Goal: Task Accomplishment & Management: Manage account settings

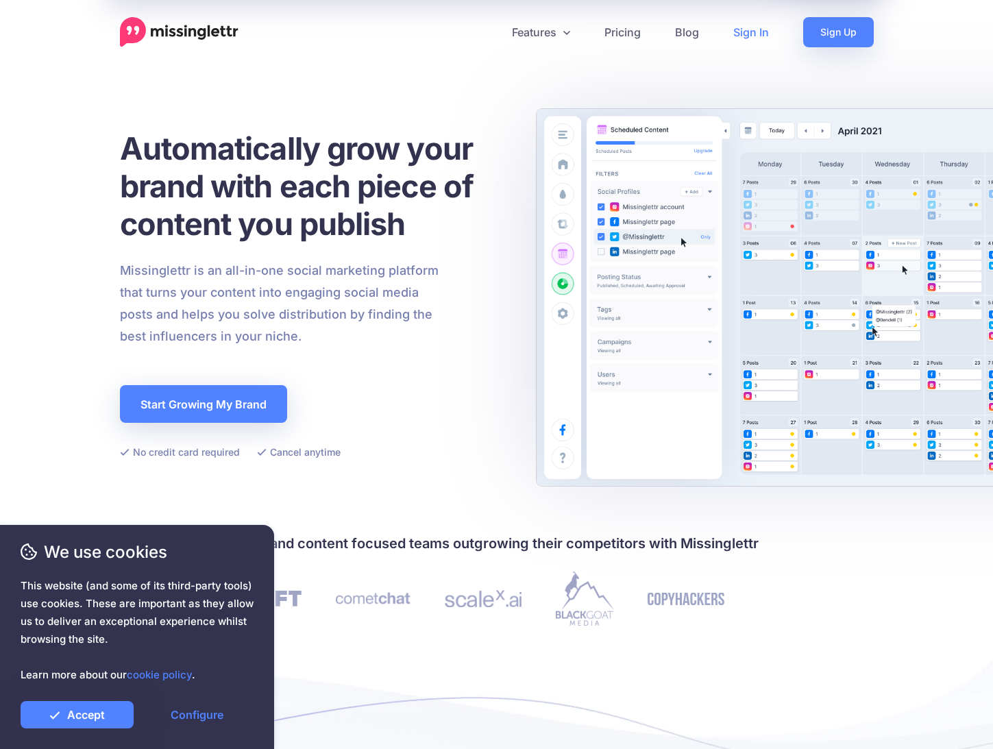
click at [760, 31] on link "Sign In" at bounding box center [751, 32] width 70 height 30
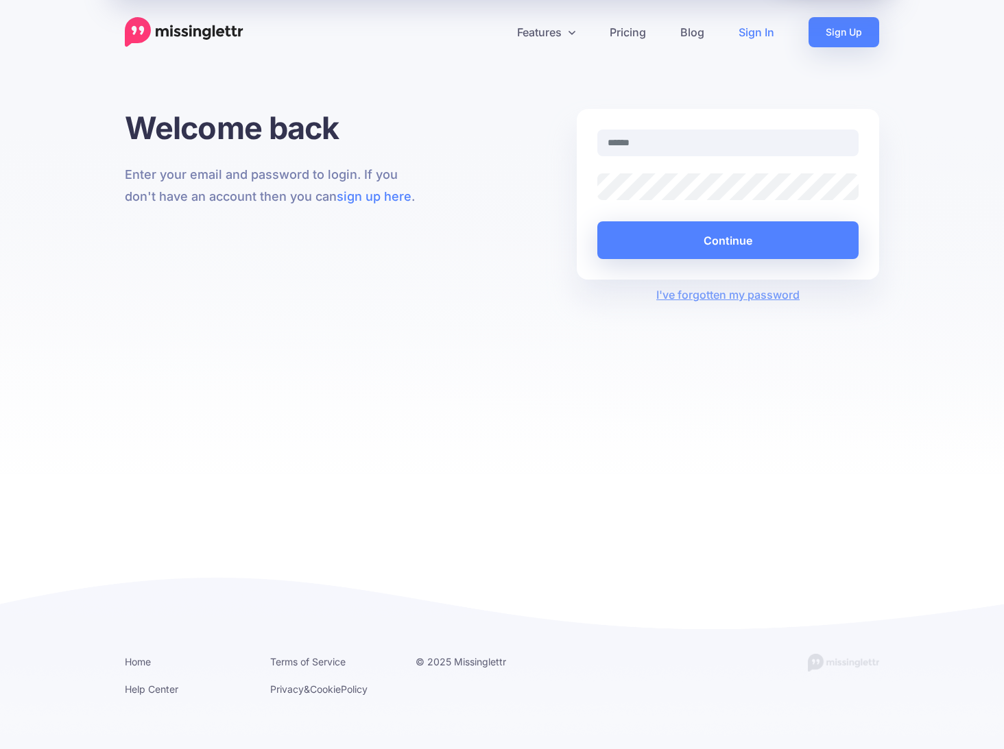
type input "**********"
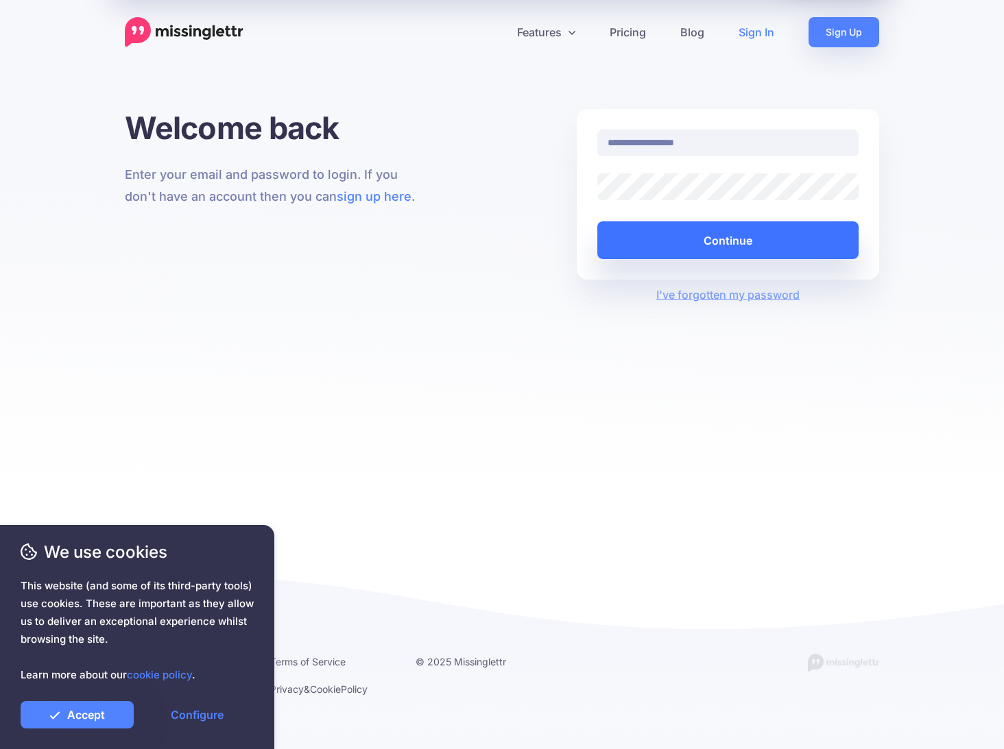
click at [714, 239] on button "Continue" at bounding box center [727, 240] width 261 height 38
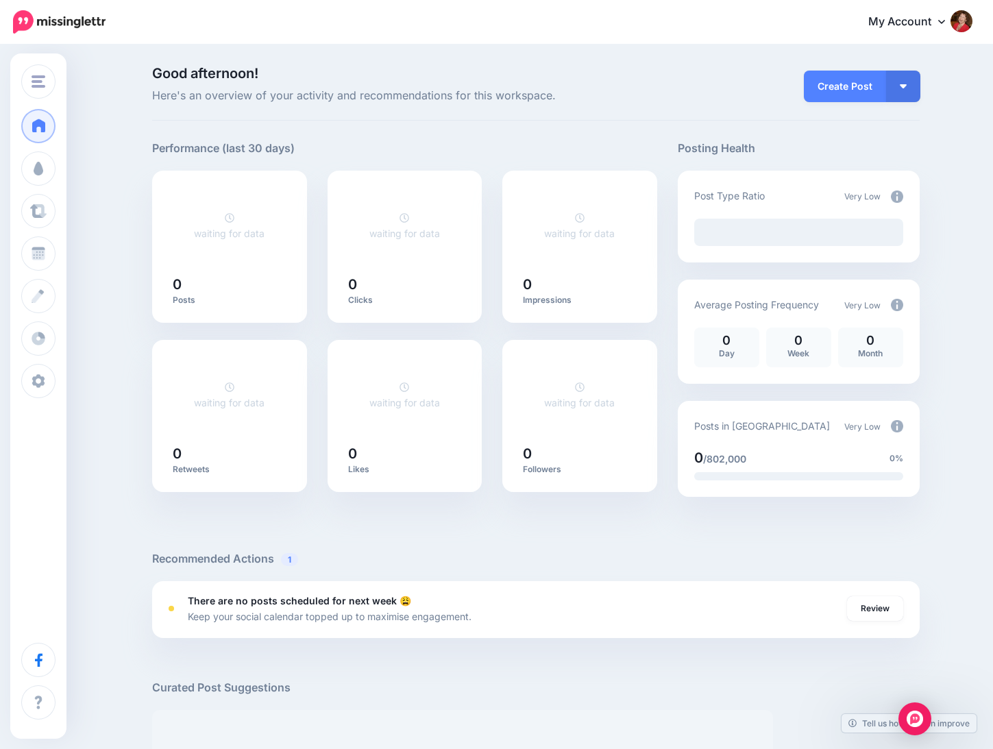
click at [920, 23] on link "My Account" at bounding box center [914, 22] width 118 height 34
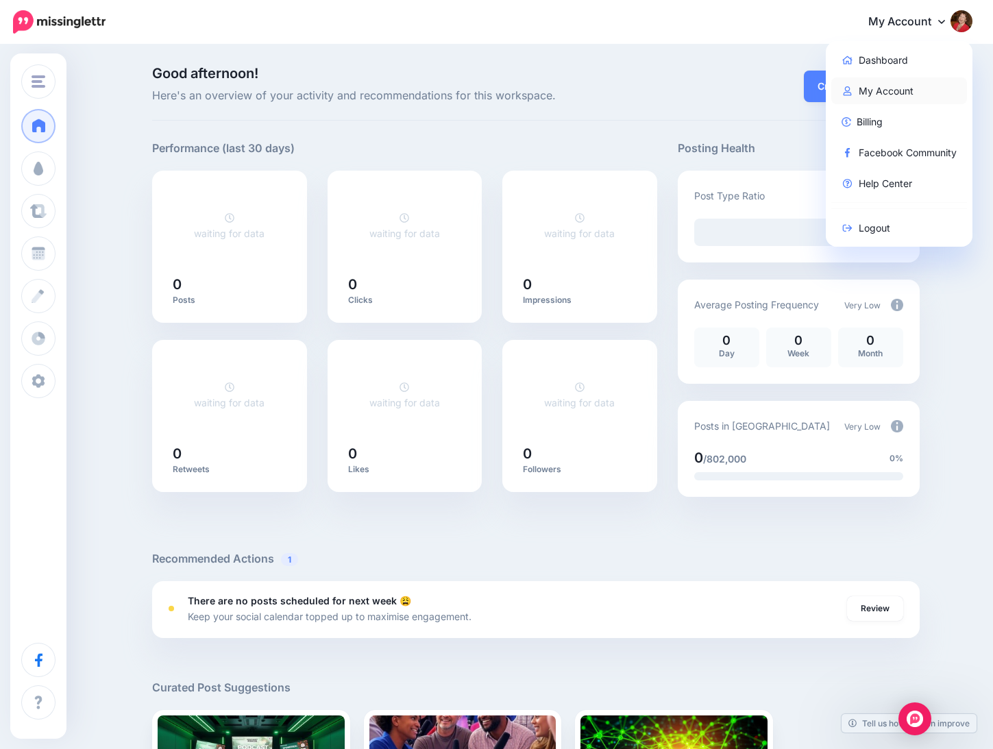
click at [903, 90] on link "My Account" at bounding box center [900, 90] width 136 height 27
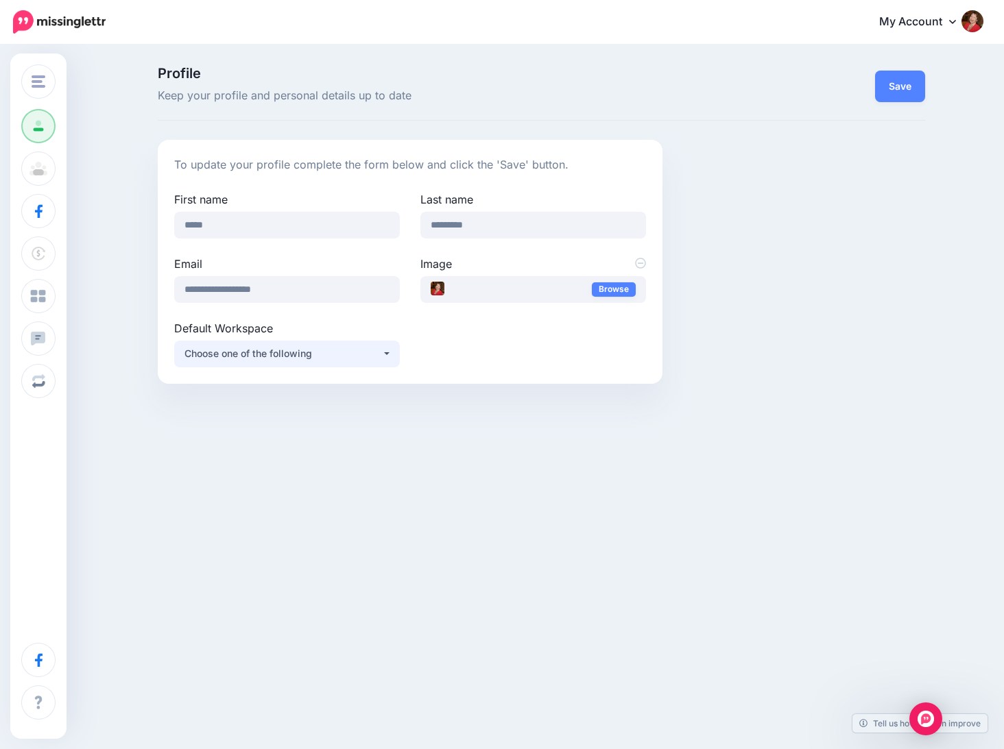
click at [389, 354] on button "Choose one of the following" at bounding box center [287, 354] width 226 height 27
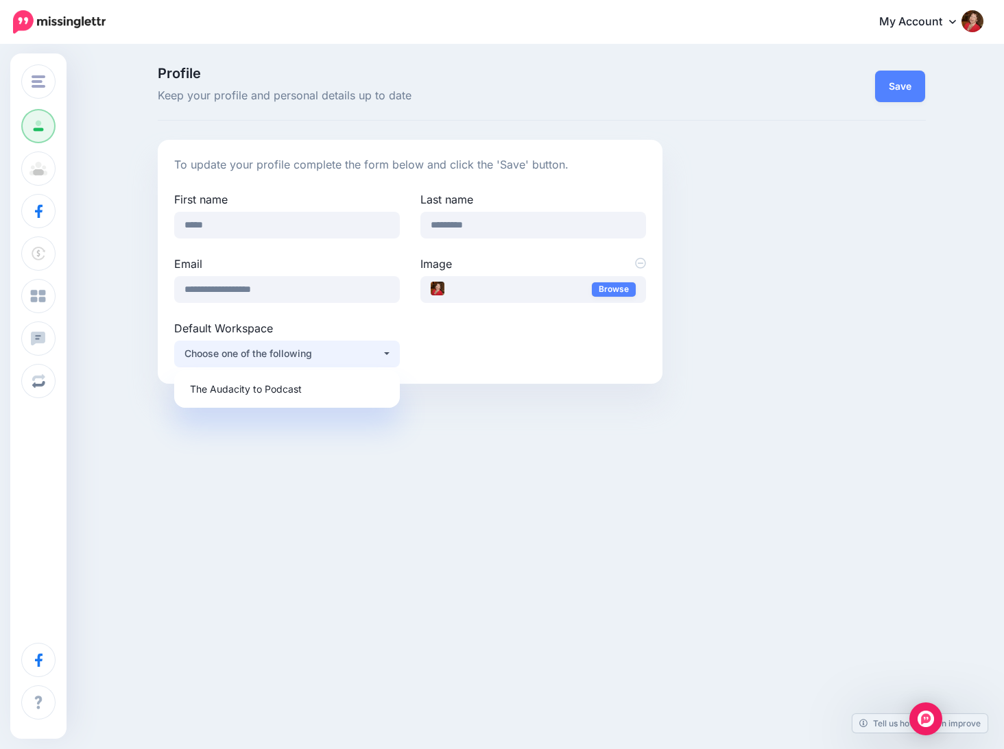
click at [389, 354] on button "Choose one of the following" at bounding box center [287, 354] width 226 height 27
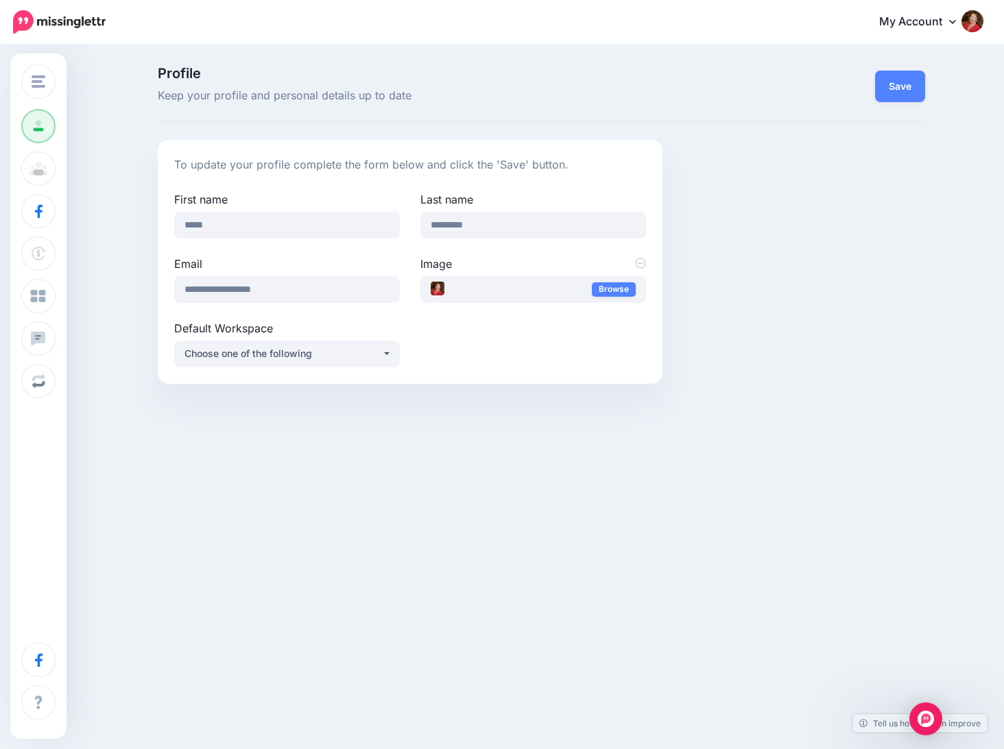
click at [893, 17] on link "My Account" at bounding box center [924, 22] width 118 height 34
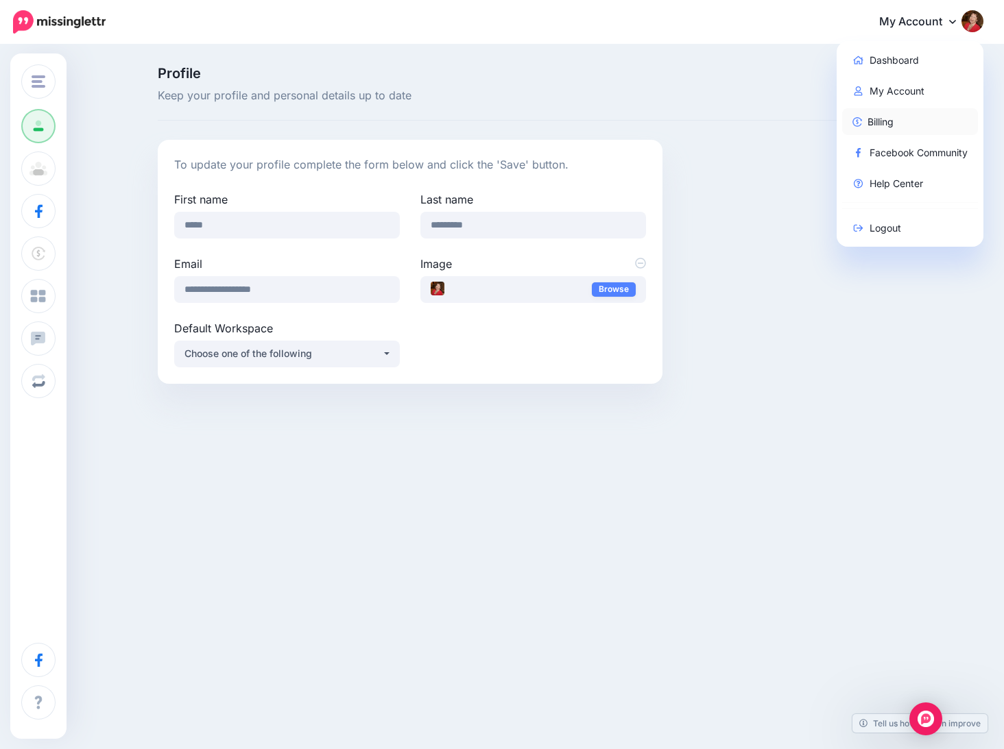
click at [872, 118] on link "Billing" at bounding box center [910, 121] width 136 height 27
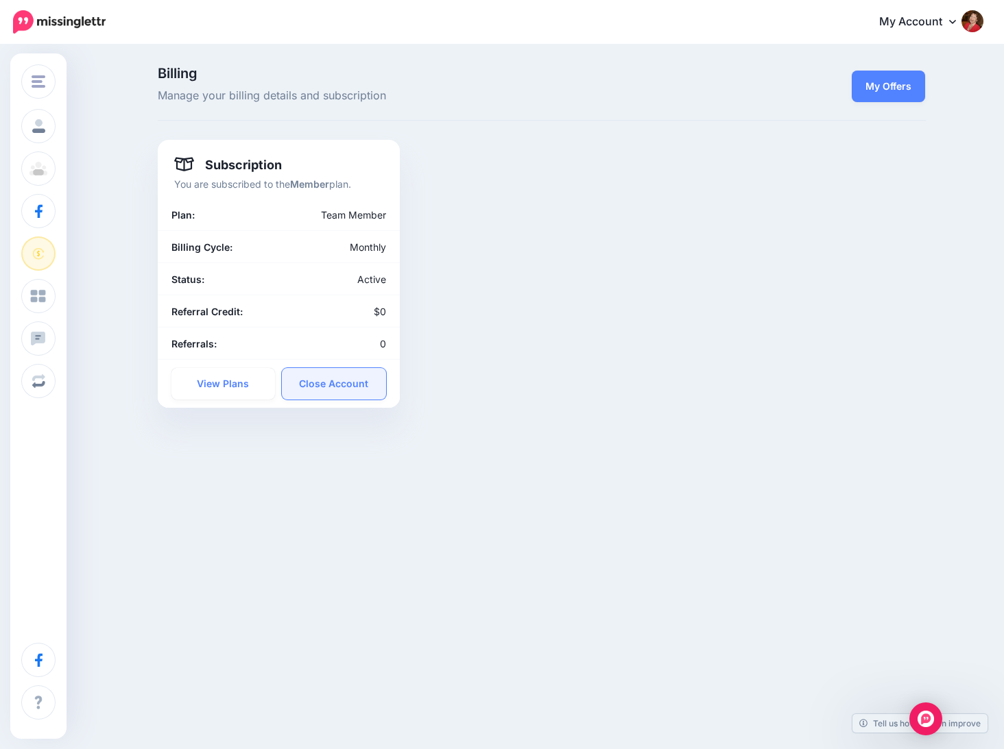
click at [330, 380] on link "Close Account" at bounding box center [334, 384] width 104 height 32
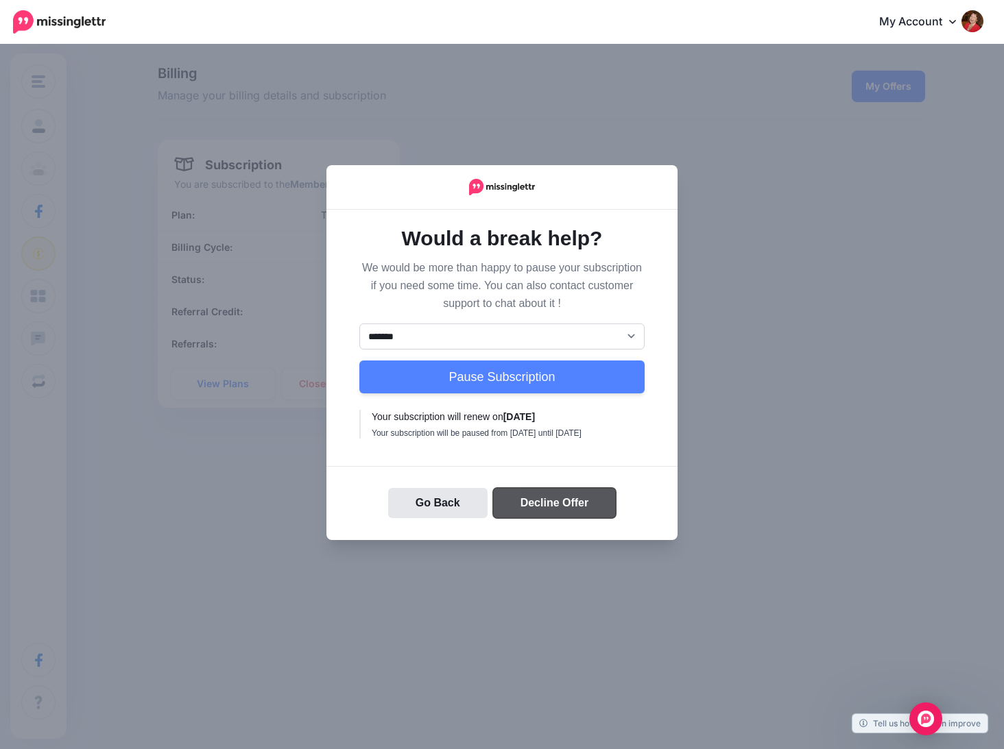
click at [529, 511] on button "Decline Offer" at bounding box center [554, 503] width 123 height 30
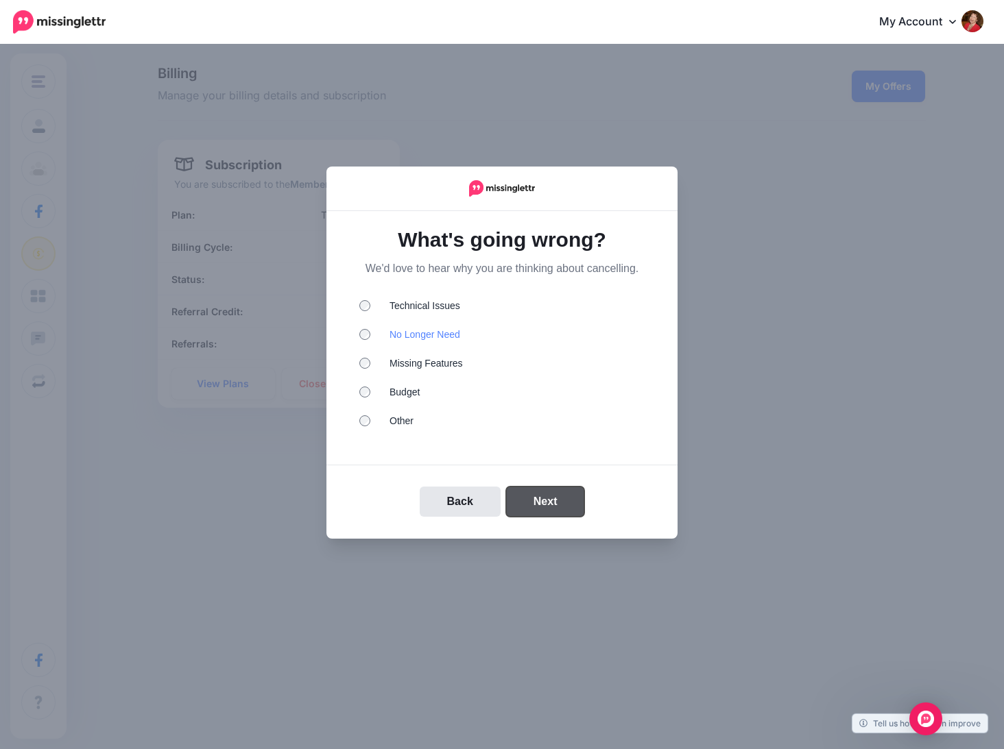
click at [539, 500] on button "Next" at bounding box center [545, 502] width 79 height 30
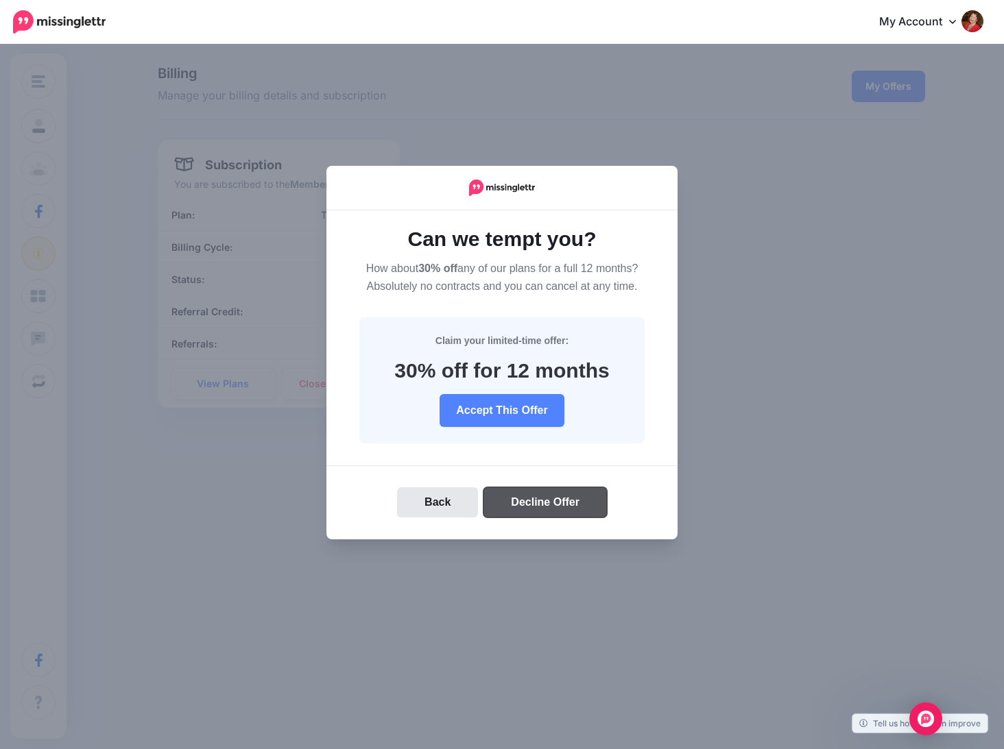
click at [544, 505] on button "Decline Offer" at bounding box center [544, 502] width 123 height 30
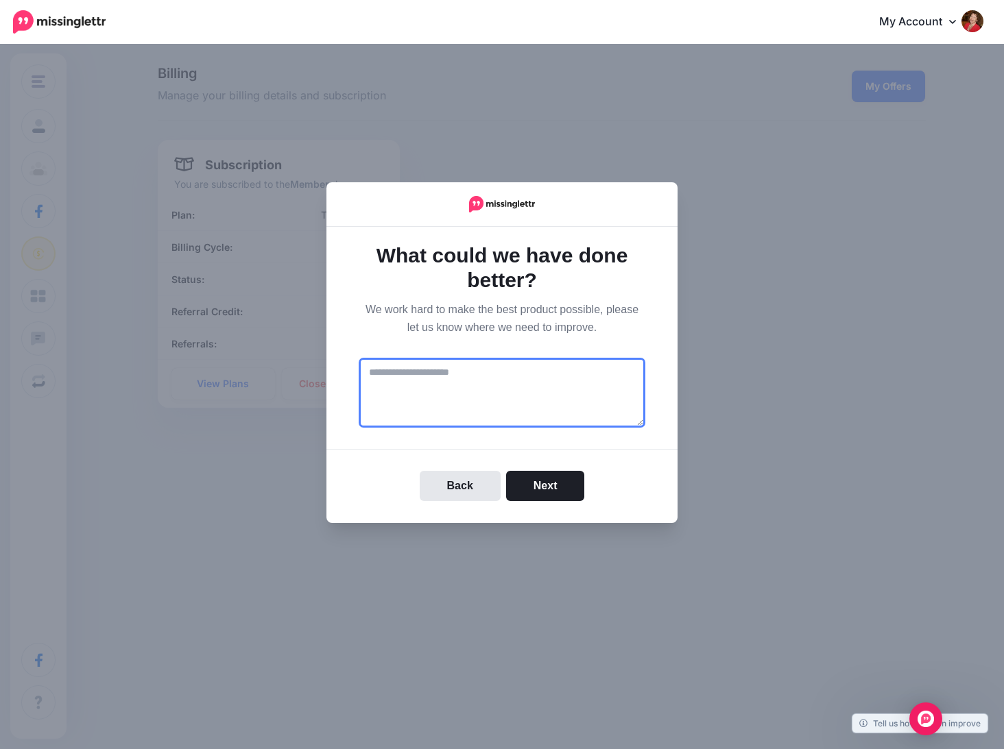
click at [480, 405] on textarea at bounding box center [501, 393] width 285 height 69
type textarea "**********"
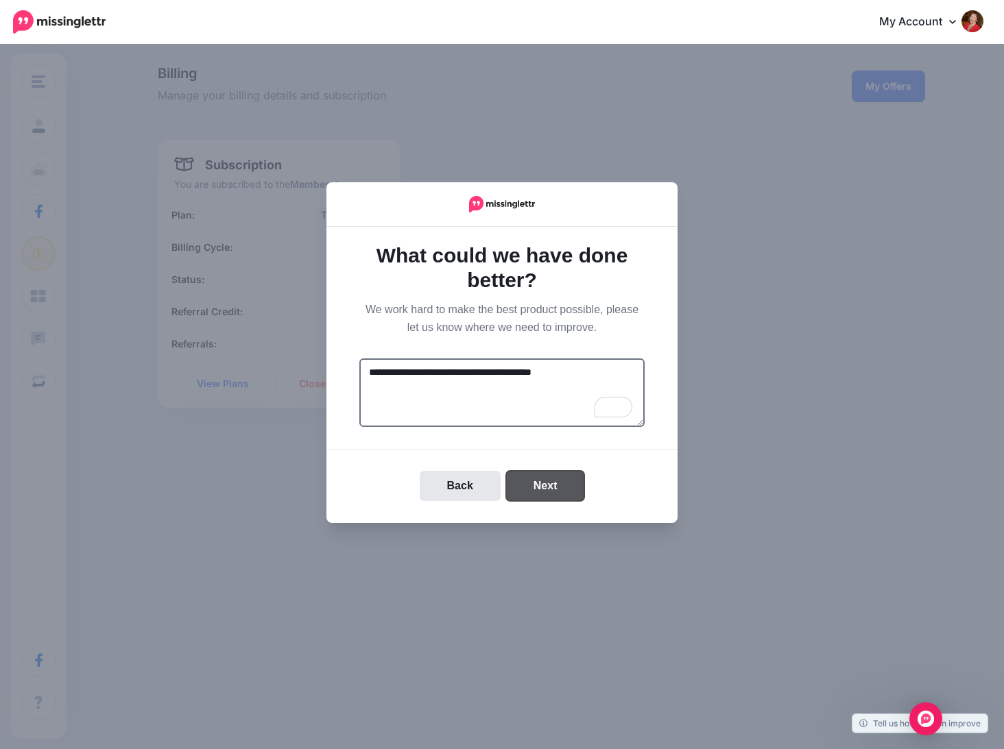
click at [540, 484] on button "Next" at bounding box center [545, 486] width 79 height 30
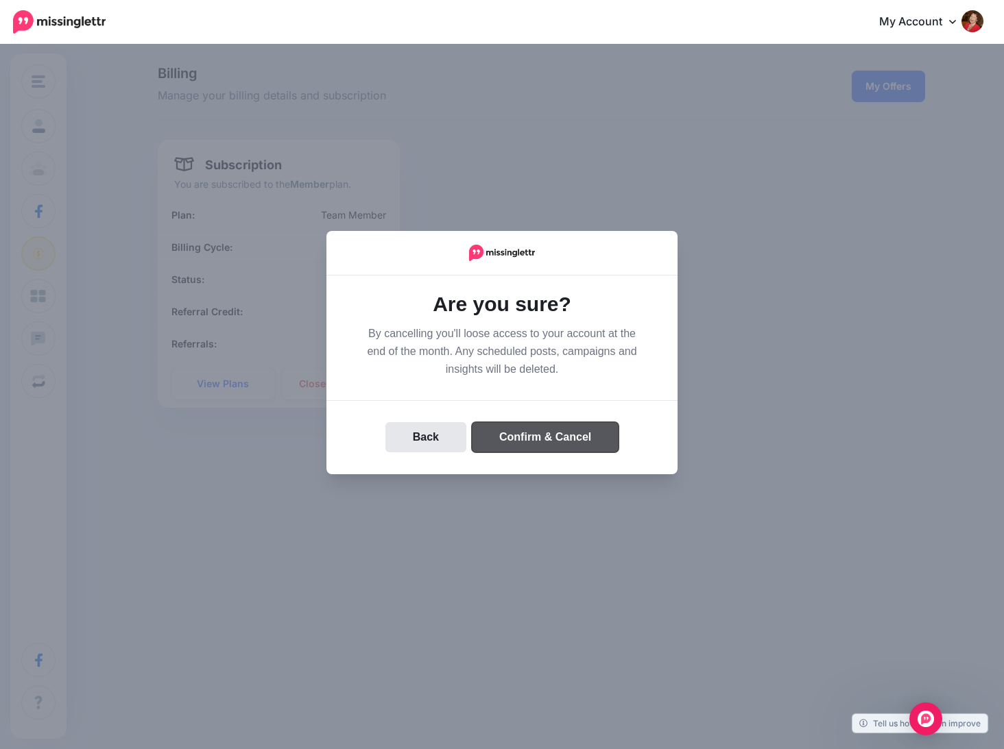
click at [546, 433] on button "Confirm & Cancel" at bounding box center [545, 437] width 147 height 30
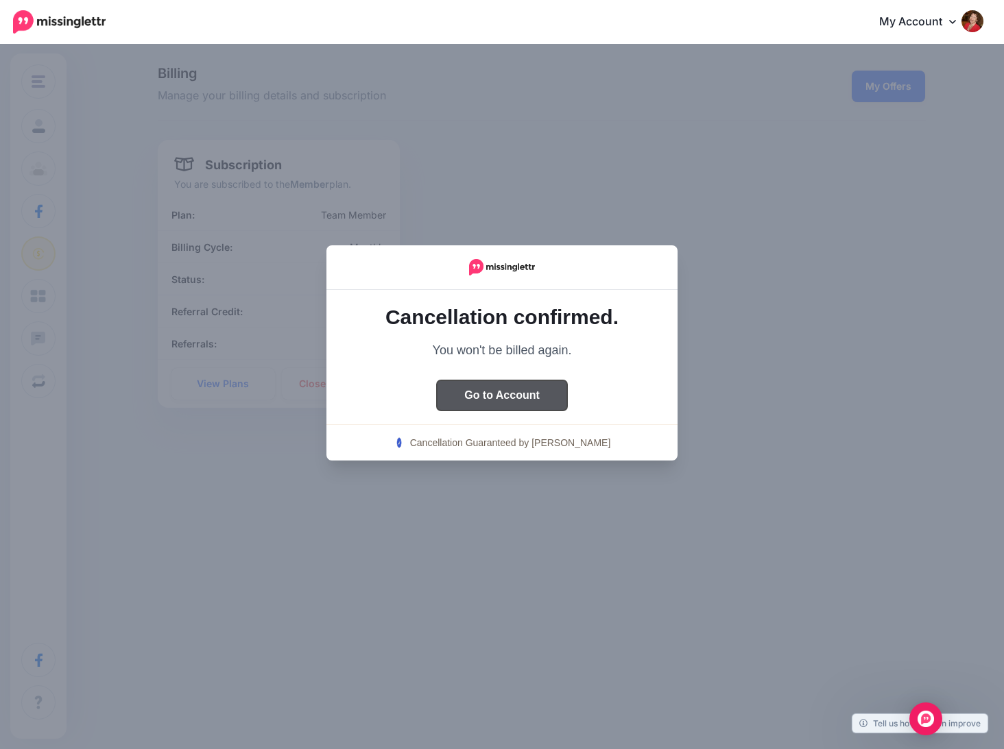
click at [511, 393] on button "Go to Account" at bounding box center [502, 395] width 130 height 30
